Goal: Transaction & Acquisition: Obtain resource

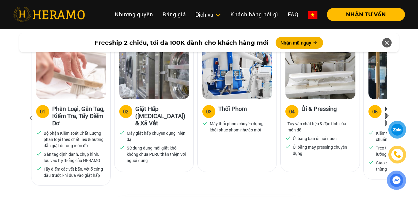
scroll to position [404, 0]
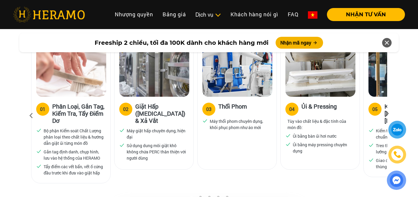
click at [387, 114] on icon at bounding box center [387, 116] width 11 height 4
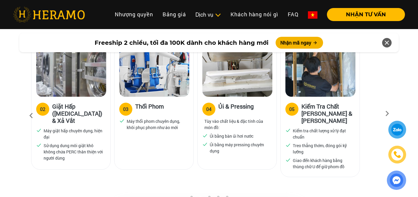
click at [387, 114] on icon at bounding box center [387, 116] width 11 height 4
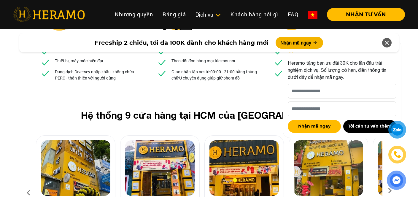
scroll to position [2234, 0]
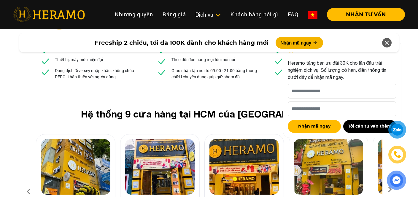
click at [385, 46] on icon at bounding box center [386, 42] width 7 height 11
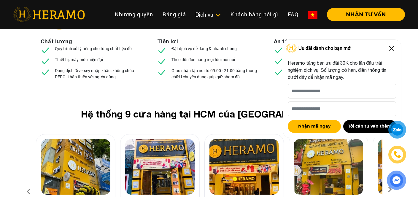
click at [392, 49] on img at bounding box center [391, 48] width 9 height 9
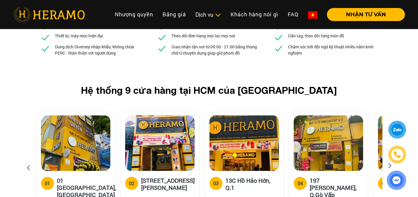
scroll to position [2258, 0]
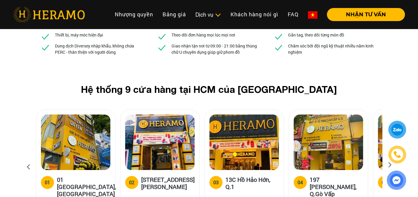
click at [389, 165] on icon at bounding box center [389, 167] width 11 height 4
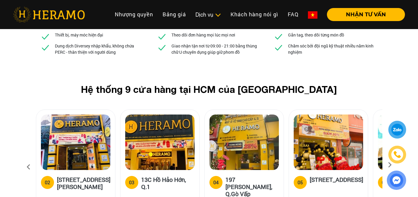
click at [389, 165] on icon at bounding box center [389, 167] width 11 height 4
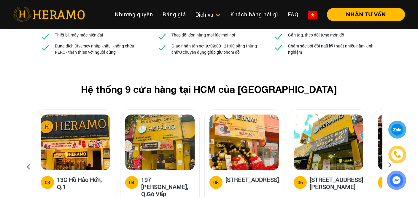
click at [389, 165] on icon at bounding box center [389, 167] width 11 height 4
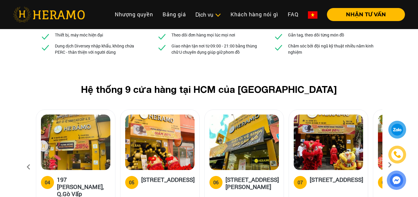
click at [389, 165] on icon at bounding box center [389, 167] width 11 height 4
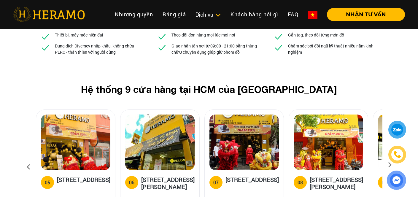
click at [389, 165] on icon at bounding box center [389, 167] width 11 height 4
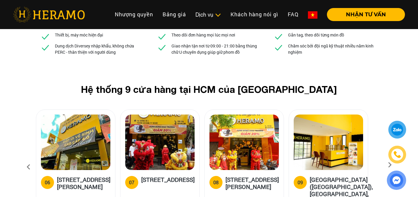
click at [389, 165] on icon at bounding box center [389, 167] width 11 height 4
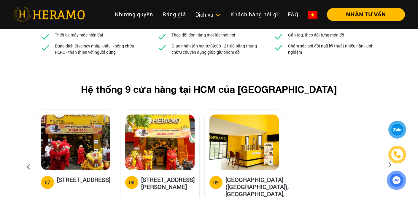
click at [389, 165] on icon at bounding box center [389, 167] width 11 height 4
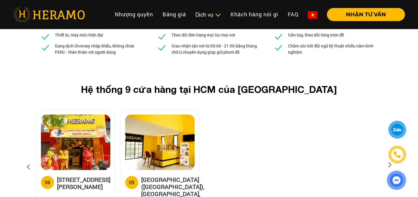
click at [389, 165] on icon at bounding box center [389, 167] width 11 height 4
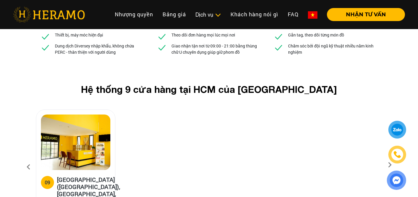
click at [389, 165] on icon at bounding box center [389, 167] width 11 height 4
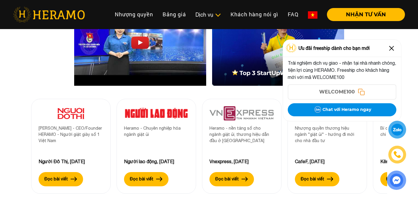
scroll to position [1821, 0]
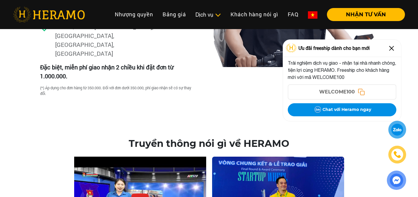
click at [392, 51] on img at bounding box center [391, 48] width 9 height 9
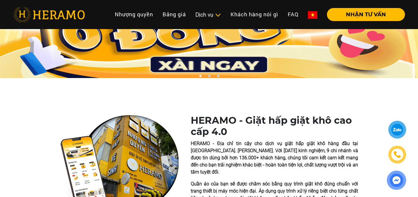
scroll to position [0, 0]
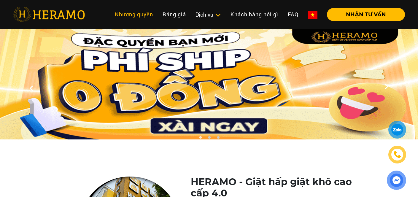
click at [145, 14] on link "Nhượng quyền" at bounding box center [134, 14] width 48 height 13
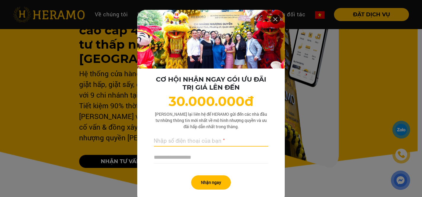
click at [228, 143] on input "text" at bounding box center [211, 140] width 114 height 12
type input "**********"
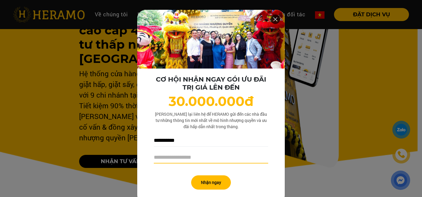
click at [217, 157] on input "text" at bounding box center [211, 157] width 114 height 12
type input "**********"
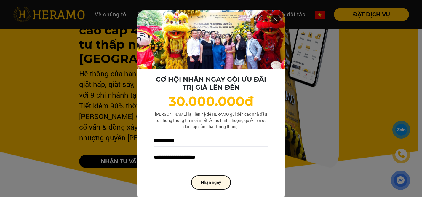
click at [206, 181] on button "Nhận ngay" at bounding box center [211, 182] width 40 height 14
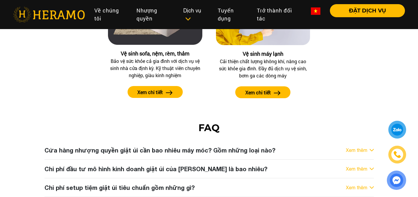
scroll to position [3008, 0]
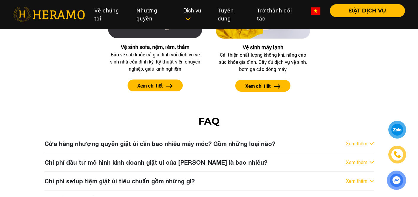
click at [370, 139] on div "Cửa hàng nhượng quyền giặt ủi cần bao nhiêu máy móc? Gồm những loại nào? Xem th…" at bounding box center [209, 171] width 338 height 65
click at [367, 140] on div "Xem thêm" at bounding box center [360, 143] width 28 height 7
click at [372, 142] on img at bounding box center [372, 143] width 4 height 2
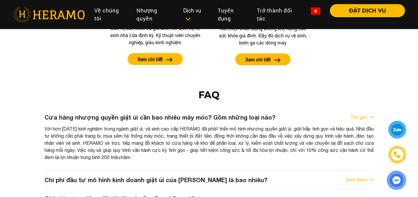
scroll to position [3036, 0]
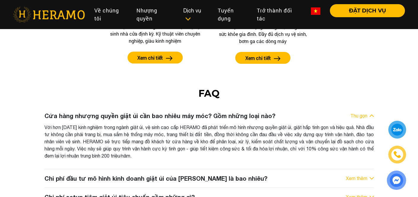
click at [357, 175] on link "Xem thêm" at bounding box center [356, 178] width 21 height 7
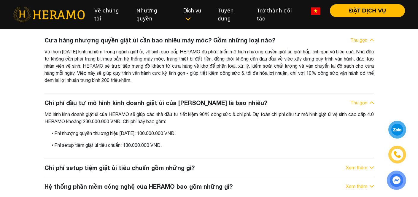
scroll to position [3113, 0]
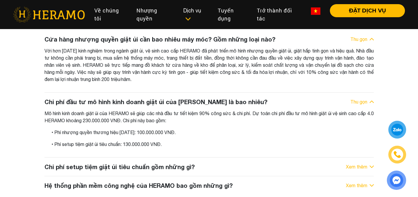
click at [364, 163] on link "Xem thêm" at bounding box center [356, 166] width 21 height 7
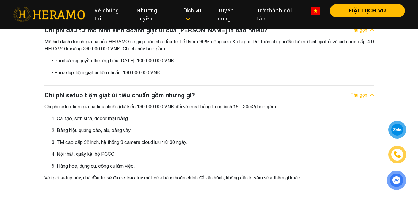
scroll to position [3179, 0]
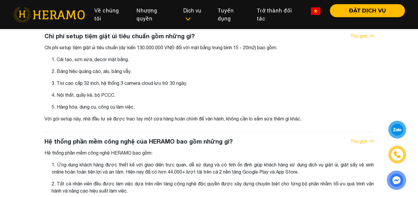
scroll to position [3243, 0]
